Goal: Information Seeking & Learning: Learn about a topic

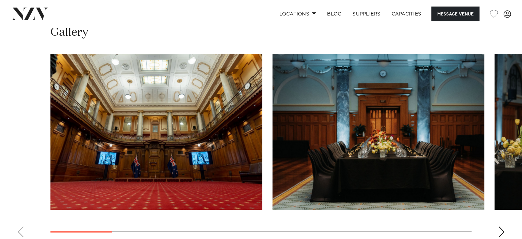
scroll to position [721, 0]
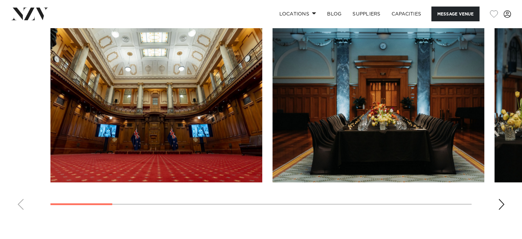
click at [504, 198] on div "Next slide" at bounding box center [501, 203] width 7 height 11
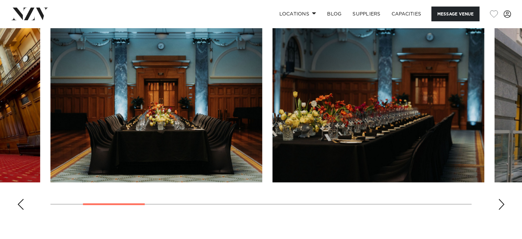
click at [504, 198] on div "Next slide" at bounding box center [501, 203] width 7 height 11
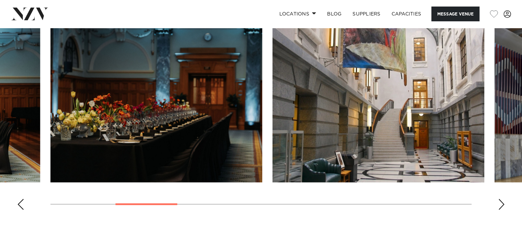
click at [504, 198] on div "Next slide" at bounding box center [501, 203] width 7 height 11
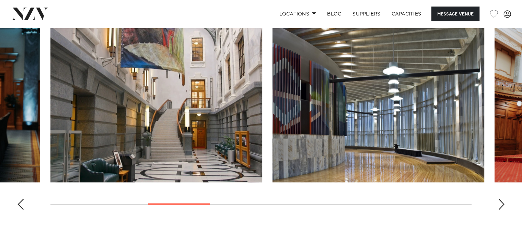
click at [504, 198] on div "Next slide" at bounding box center [501, 203] width 7 height 11
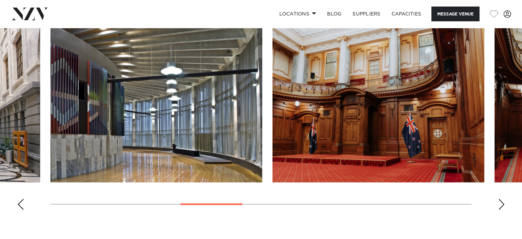
click at [504, 198] on div "Next slide" at bounding box center [501, 203] width 7 height 11
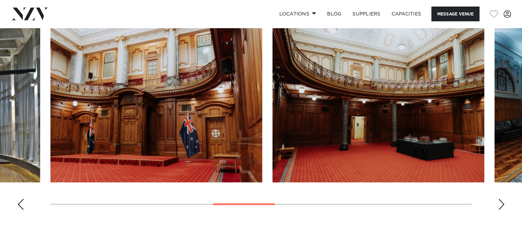
click at [504, 198] on div "Next slide" at bounding box center [501, 203] width 7 height 11
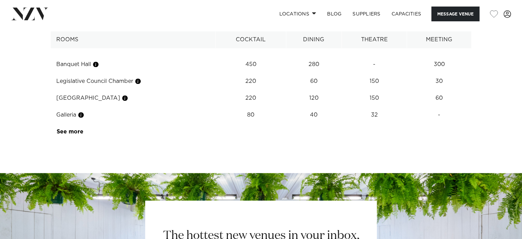
scroll to position [927, 0]
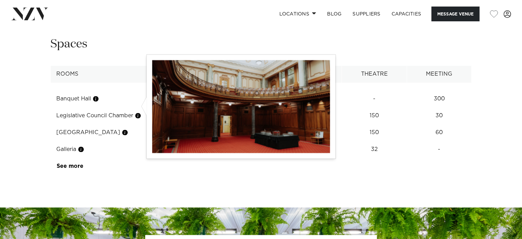
click at [139, 112] on button "button" at bounding box center [138, 115] width 7 height 7
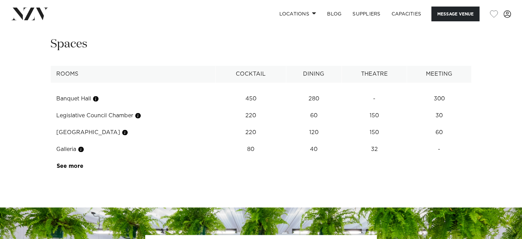
click at [214, 110] on td "Legislative Council Chamber" at bounding box center [133, 115] width 165 height 17
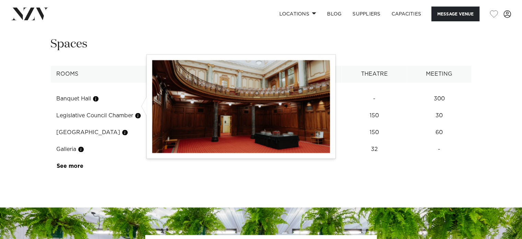
click at [138, 112] on button "button" at bounding box center [138, 115] width 7 height 7
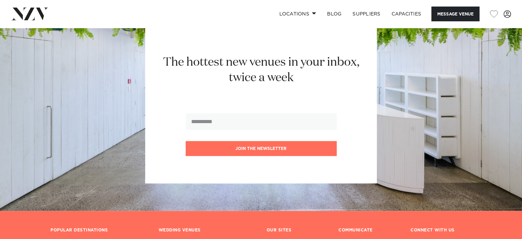
scroll to position [1099, 0]
